Goal: Find specific page/section

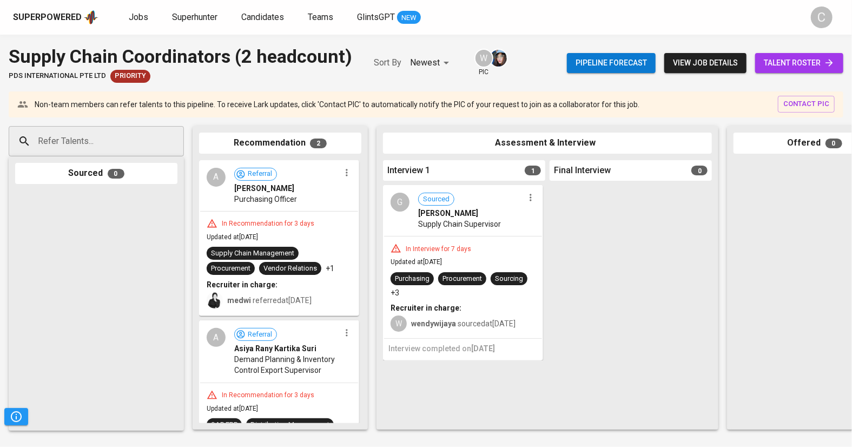
click at [797, 60] on span "talent roster" at bounding box center [799, 63] width 71 height 14
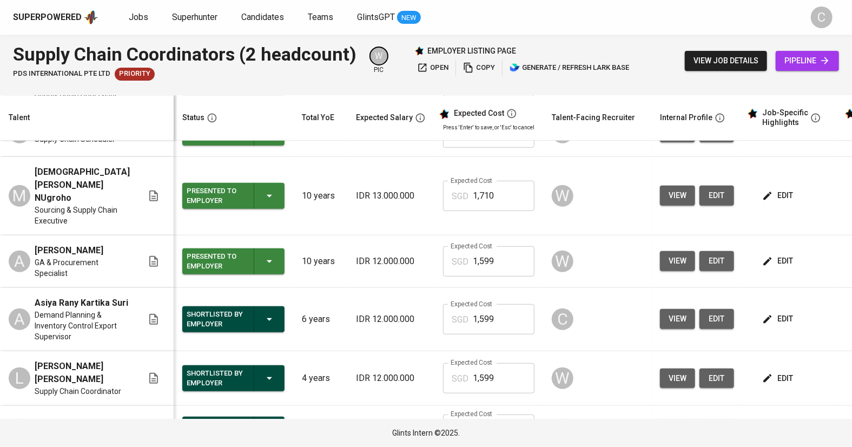
scroll to position [297, 0]
click at [781, 309] on button "edit" at bounding box center [778, 319] width 37 height 20
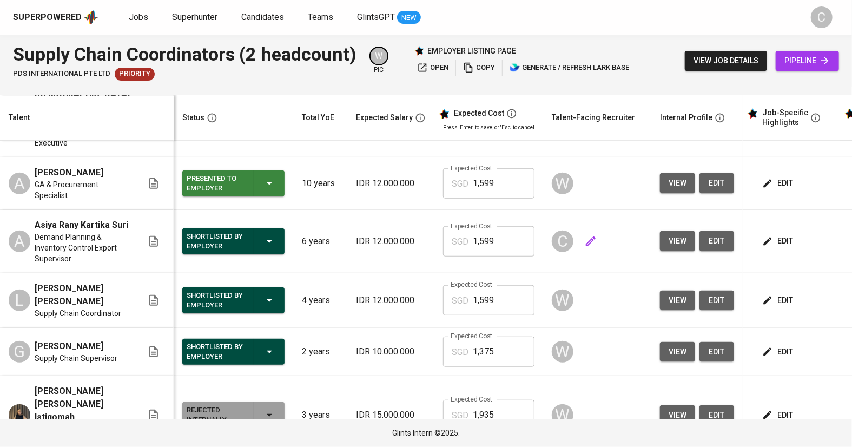
scroll to position [377, 0]
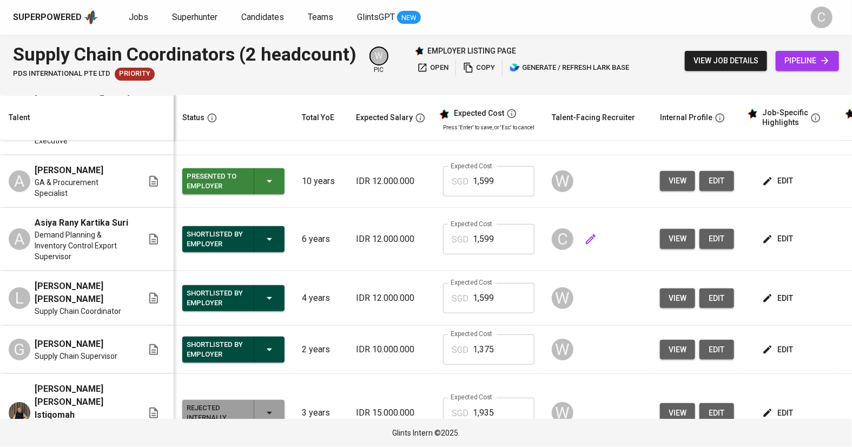
click at [584, 233] on icon "button" at bounding box center [590, 239] width 13 height 13
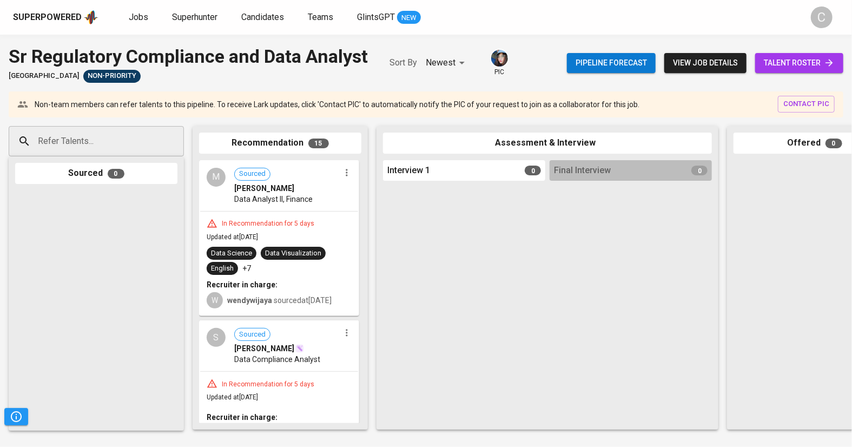
click at [801, 62] on span "talent roster" at bounding box center [799, 63] width 71 height 14
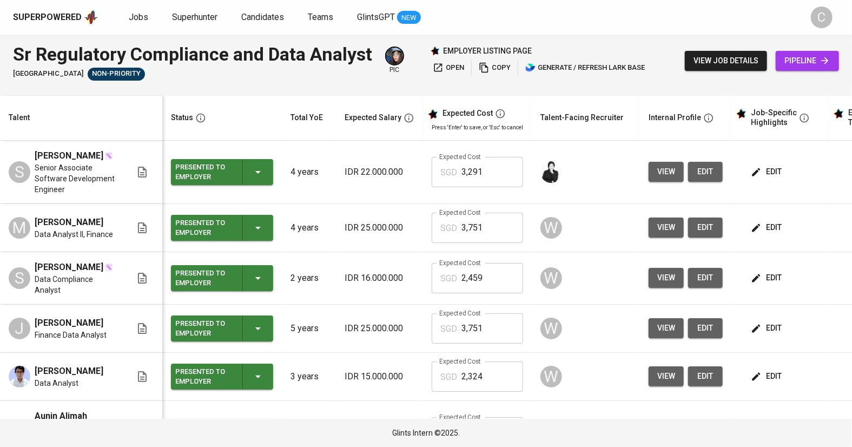
click at [633, 51] on div "employer listing page" at bounding box center [539, 50] width 218 height 11
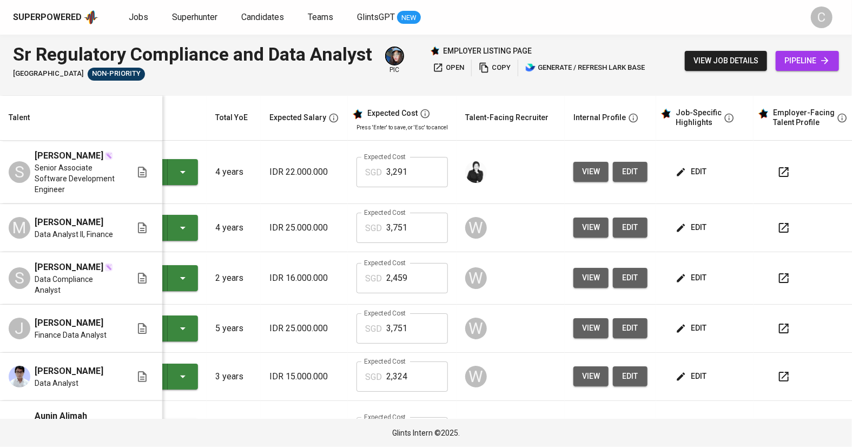
scroll to position [0, 84]
